Goal: Task Accomplishment & Management: Manage account settings

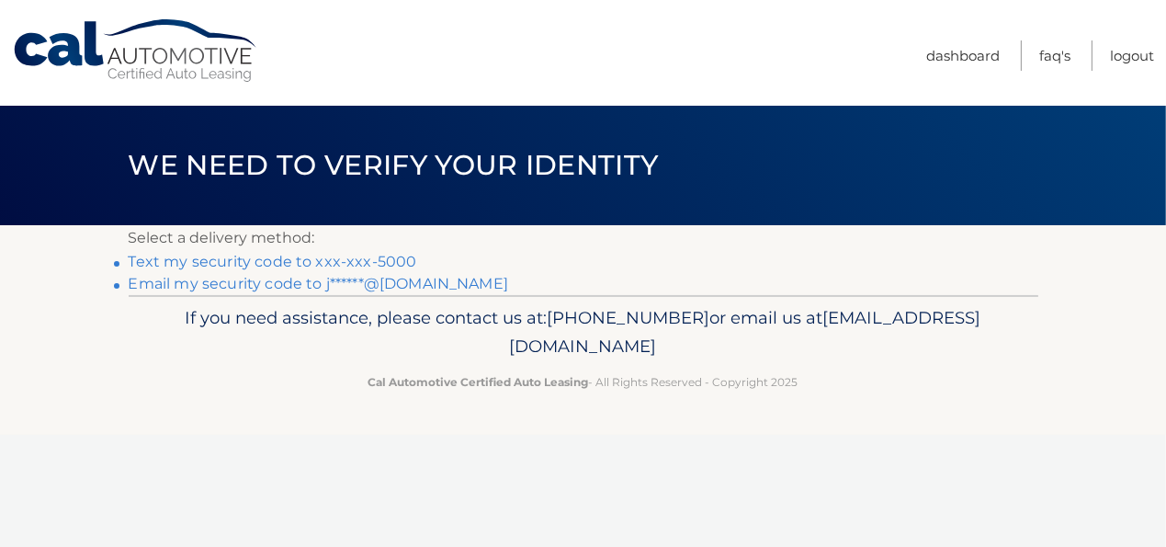
click at [221, 281] on link "Email my security code to j******@aol.com" at bounding box center [319, 283] width 380 height 17
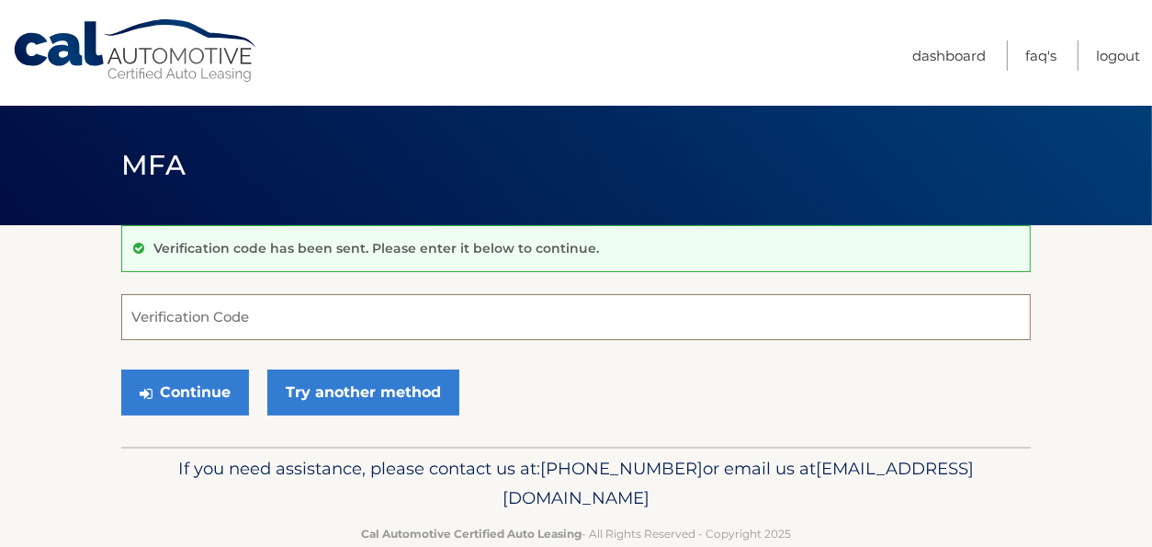
click at [168, 317] on input "Verification Code" at bounding box center [576, 317] width 910 height 46
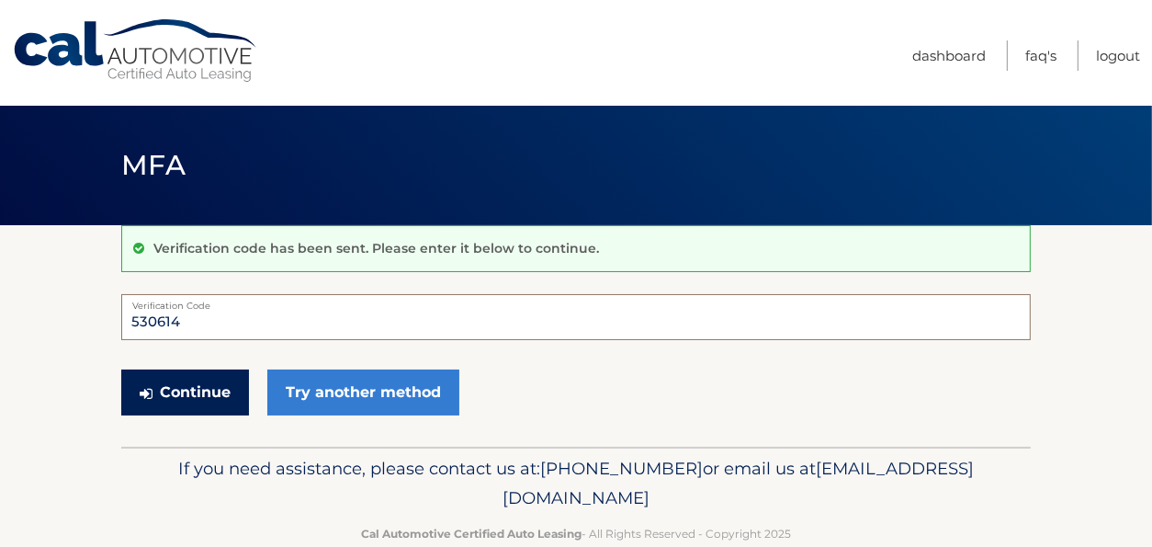
type input "530614"
click at [193, 389] on button "Continue" at bounding box center [185, 392] width 128 height 46
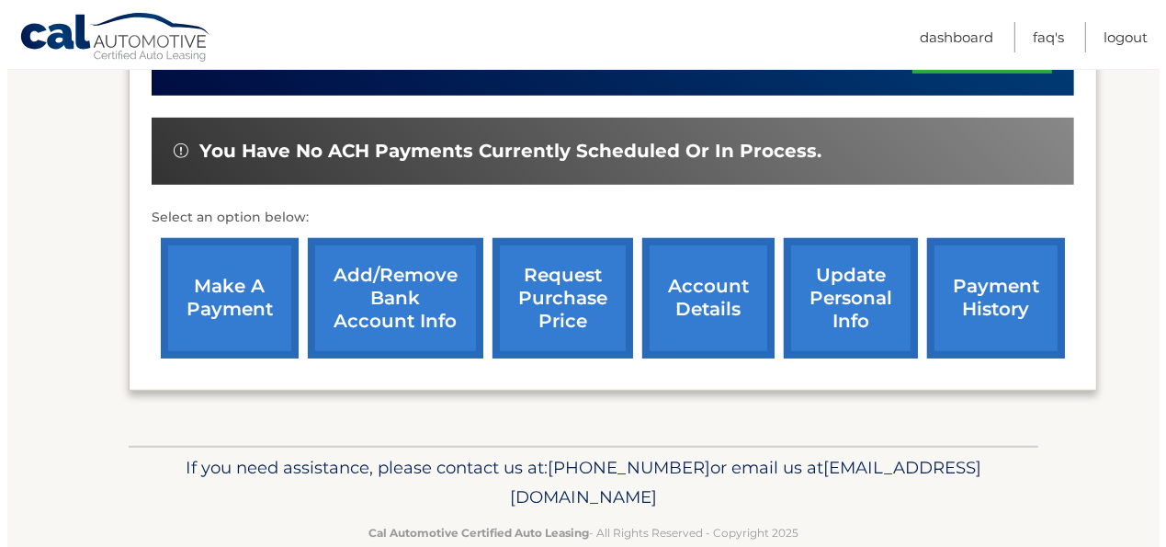
scroll to position [635, 0]
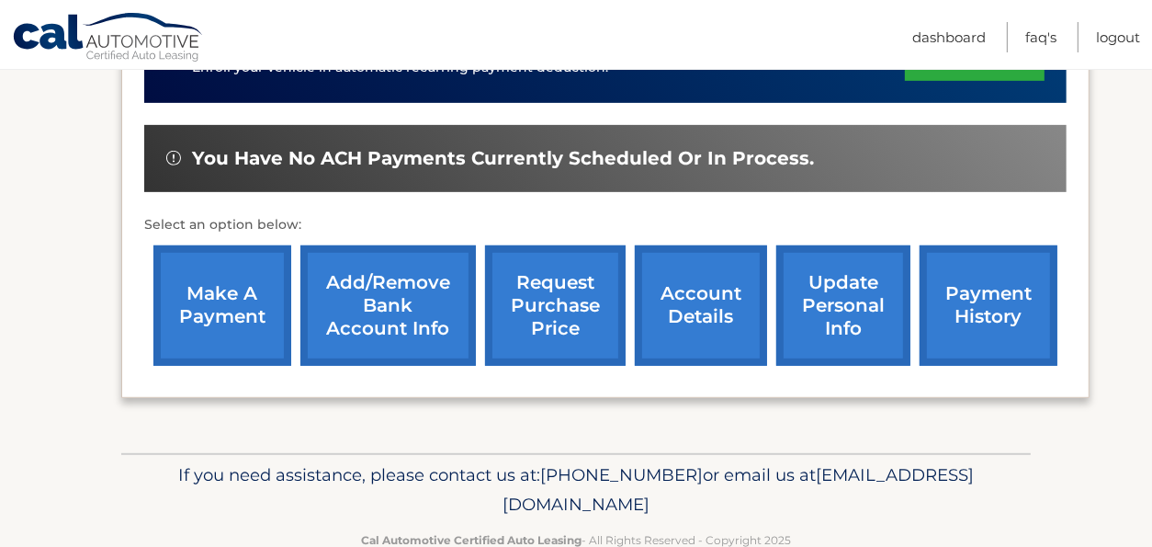
click at [553, 300] on link "request purchase price" at bounding box center [555, 305] width 141 height 120
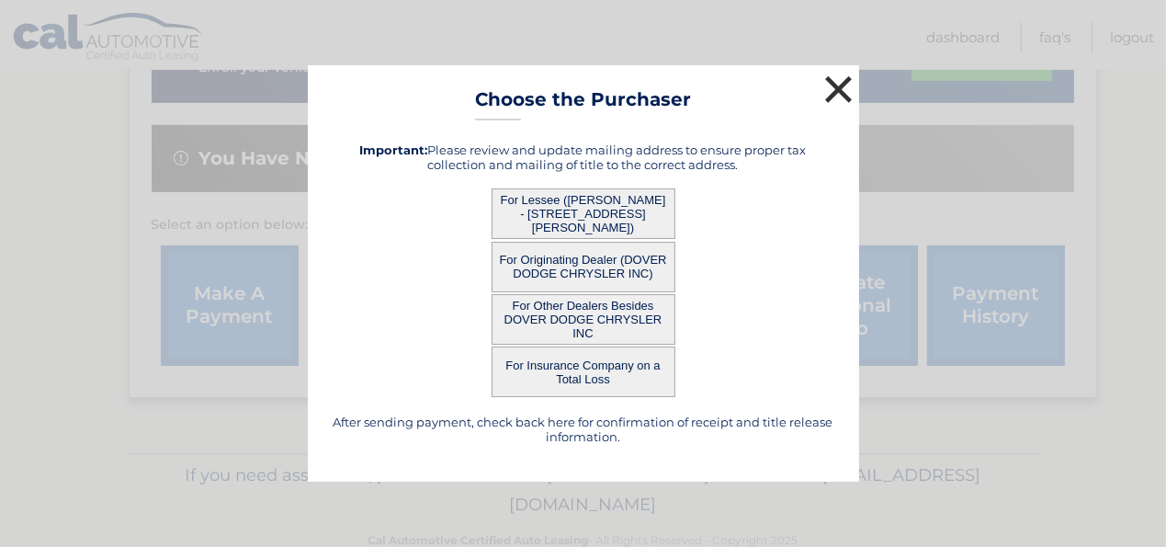
click at [837, 89] on button "×" at bounding box center [838, 89] width 37 height 37
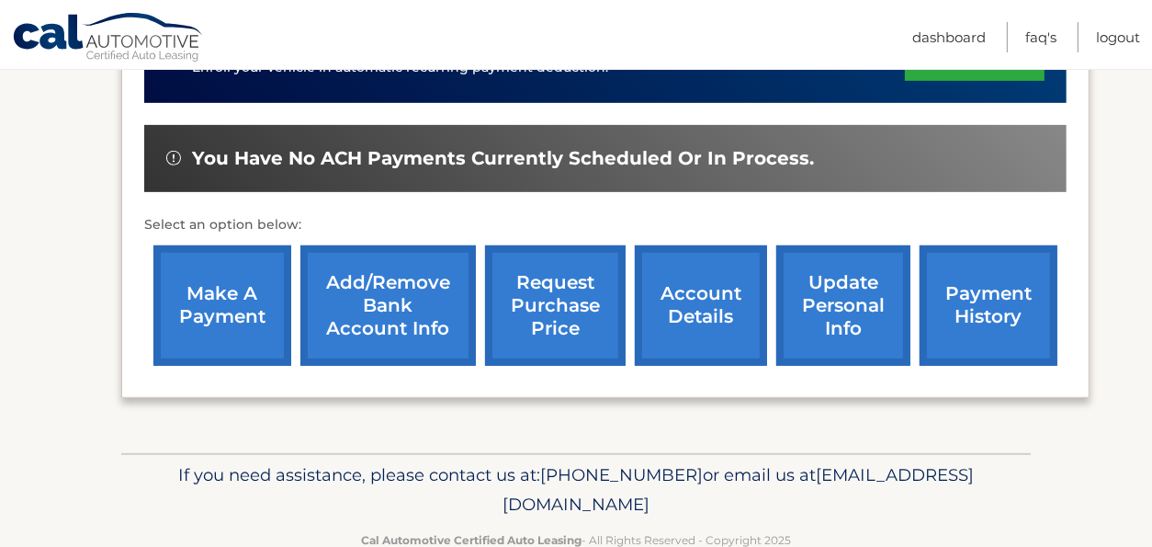
click at [547, 279] on link "request purchase price" at bounding box center [555, 305] width 141 height 120
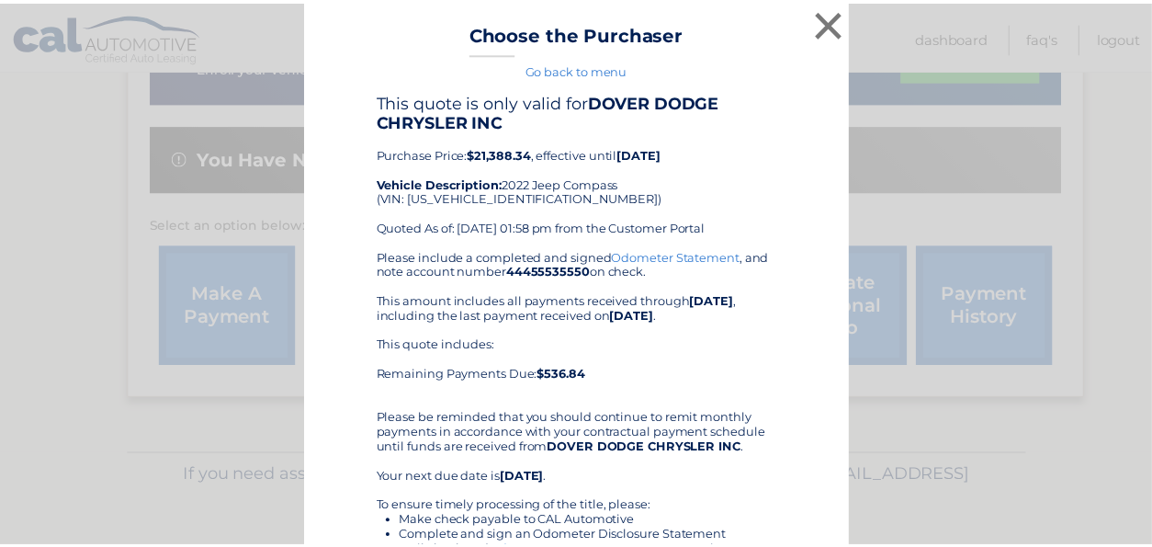
scroll to position [0, 0]
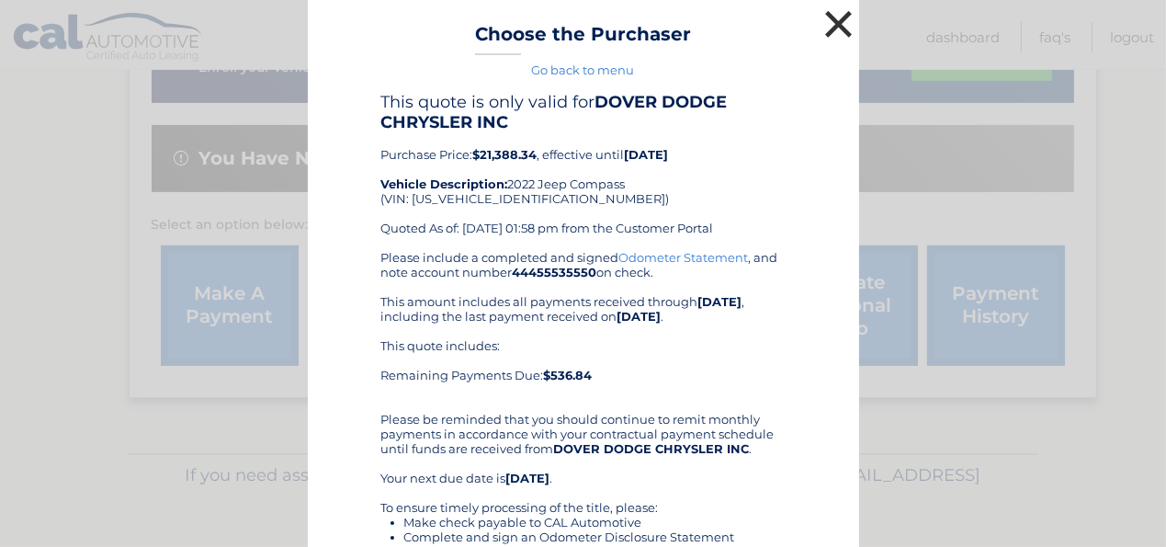
click at [831, 19] on button "×" at bounding box center [838, 24] width 37 height 37
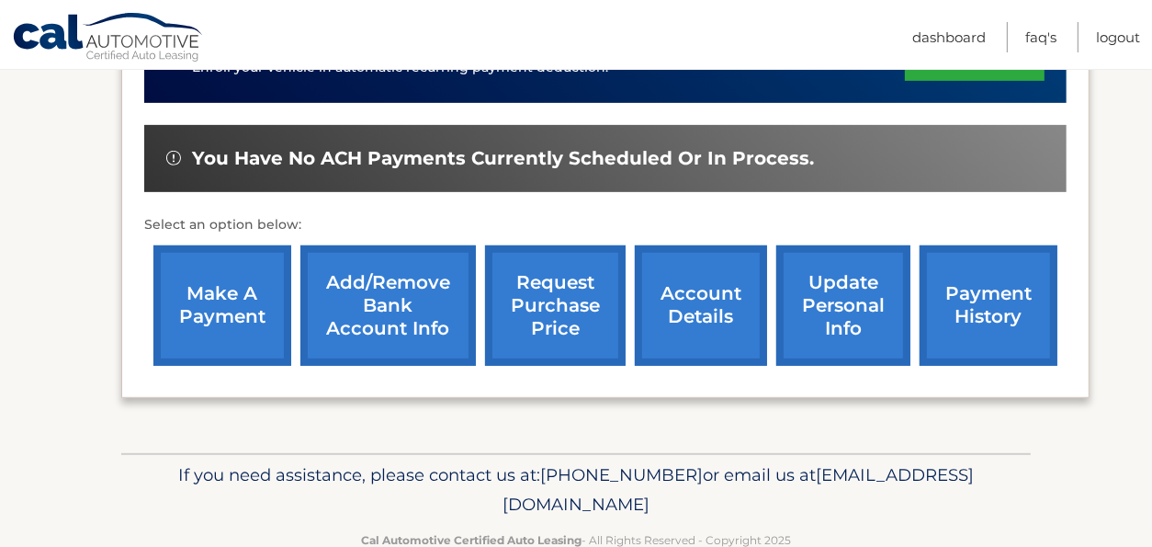
click at [706, 295] on link "account details" at bounding box center [701, 305] width 132 height 120
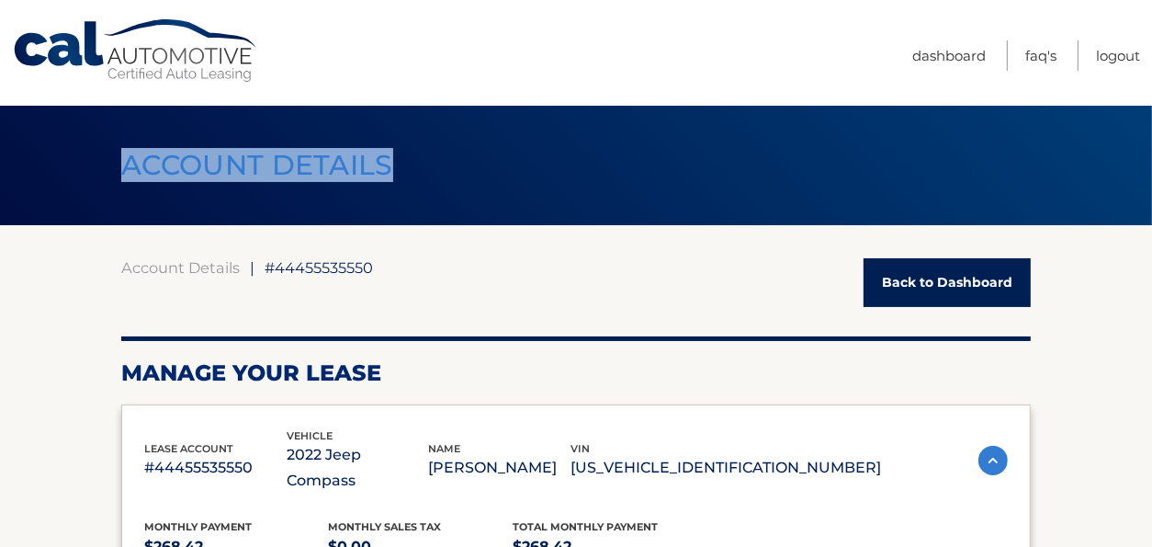
drag, startPoint x: 1145, startPoint y: 59, endPoint x: 1155, endPoint y: 119, distance: 60.6
click at [1151, 119] on html "Cal Automotive Menu Dashboard FAQ's Logout |" at bounding box center [576, 273] width 1152 height 547
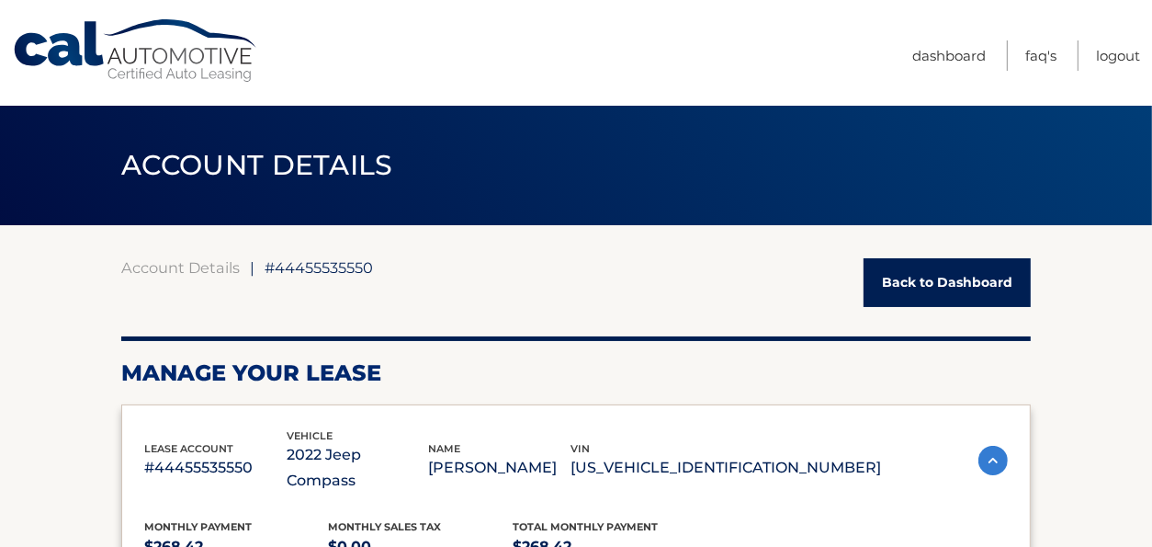
drag, startPoint x: 1155, startPoint y: 119, endPoint x: 1124, endPoint y: 283, distance: 167.2
click at [1113, 52] on link "Logout" at bounding box center [1118, 55] width 44 height 30
